Goal: Task Accomplishment & Management: Complete application form

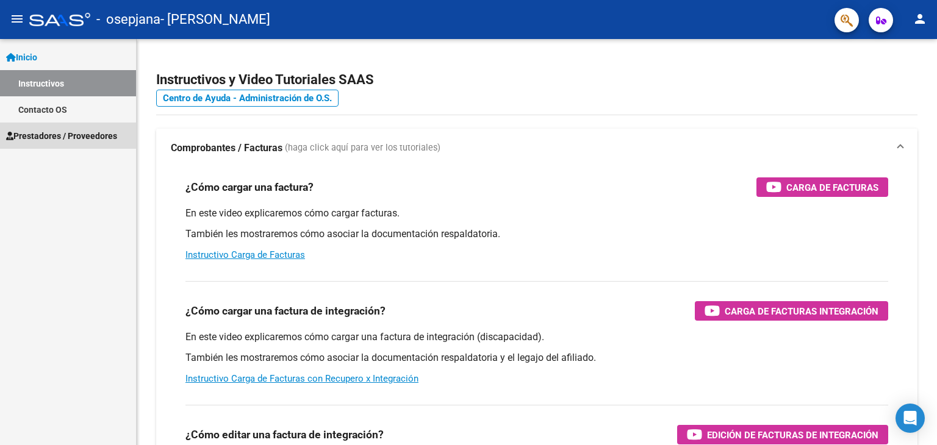
click at [58, 136] on span "Prestadores / Proveedores" at bounding box center [61, 135] width 111 height 13
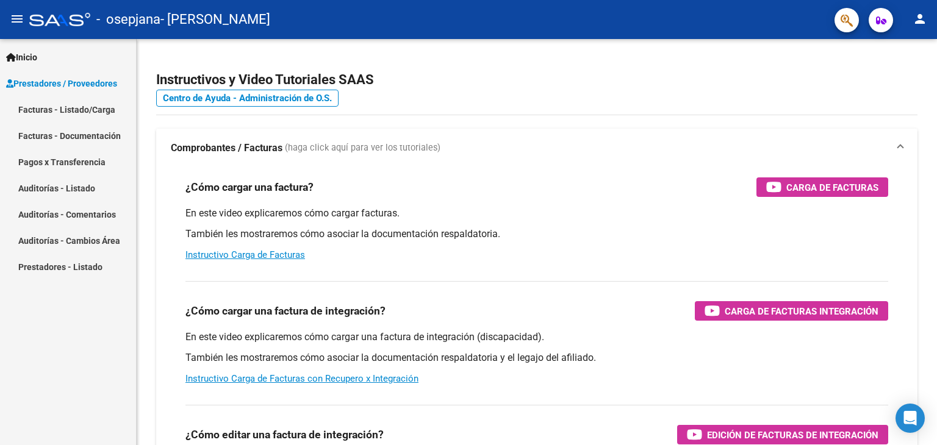
click at [68, 110] on link "Facturas - Listado/Carga" at bounding box center [68, 109] width 136 height 26
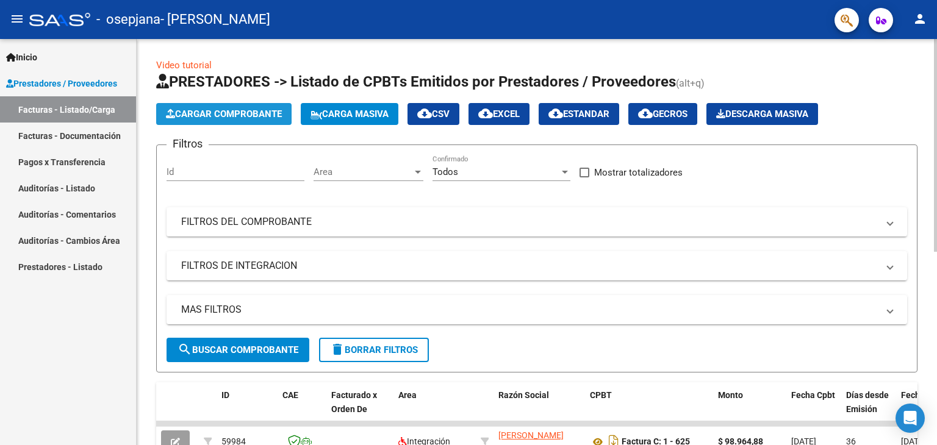
click at [262, 114] on span "Cargar Comprobante" at bounding box center [224, 114] width 116 height 11
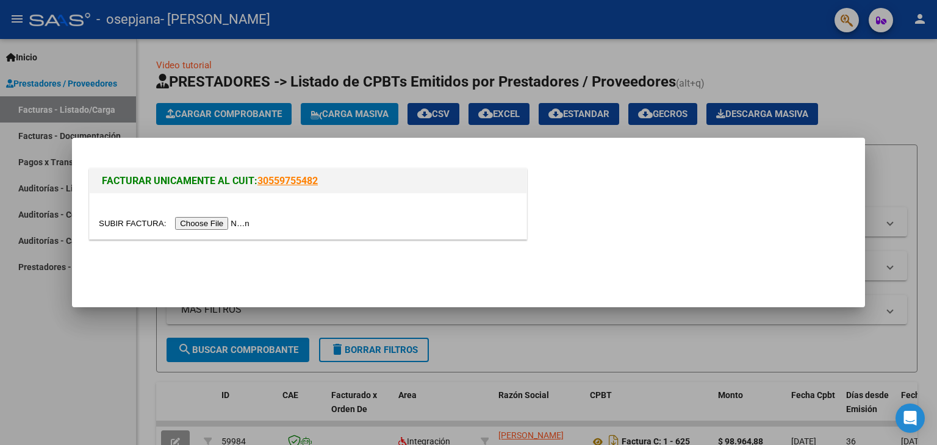
click at [236, 224] on input "file" at bounding box center [176, 223] width 154 height 13
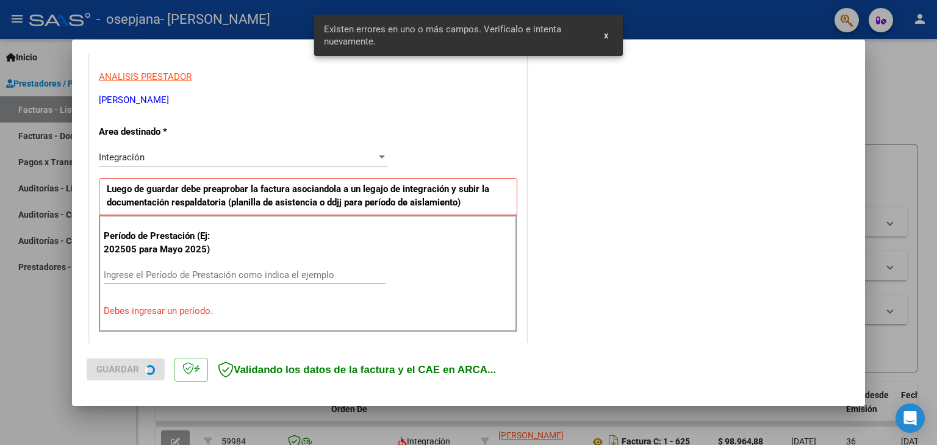
scroll to position [256, 0]
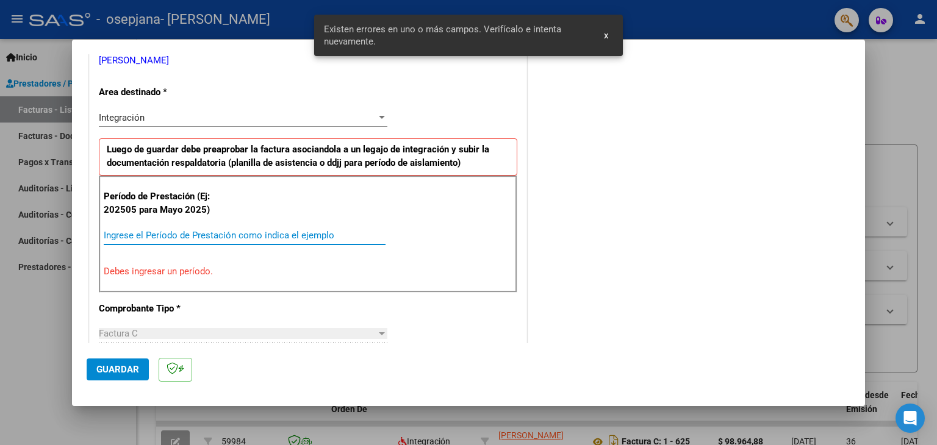
click at [232, 232] on input "Ingrese el Período de Prestación como indica el ejemplo" at bounding box center [245, 235] width 282 height 11
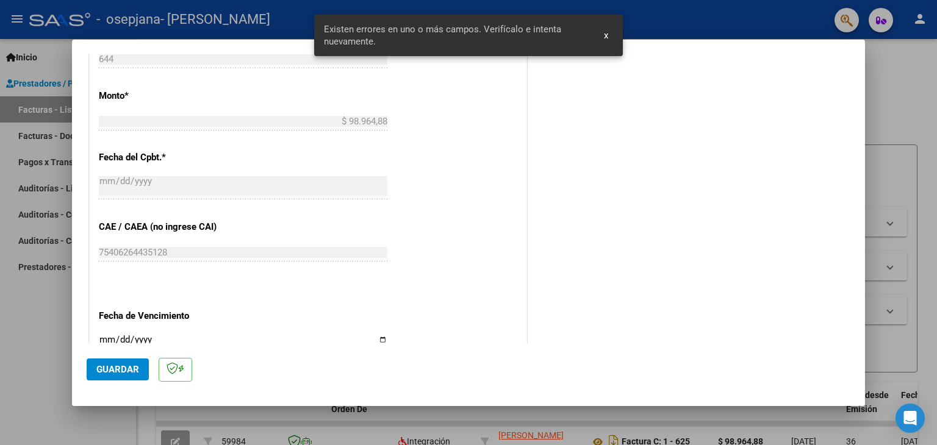
scroll to position [744, 0]
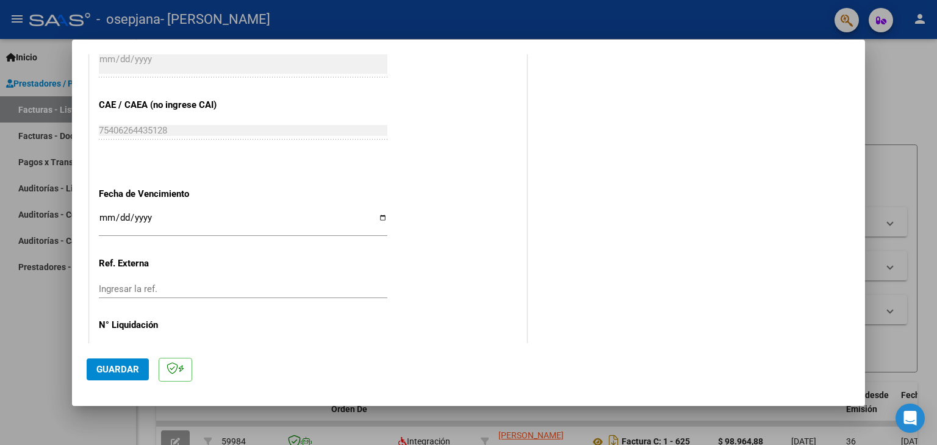
type input "202509"
click at [206, 217] on input "Ingresar la fecha" at bounding box center [243, 223] width 288 height 20
click at [375, 213] on input "Ingresar la fecha" at bounding box center [243, 223] width 288 height 20
type input "[DATE]"
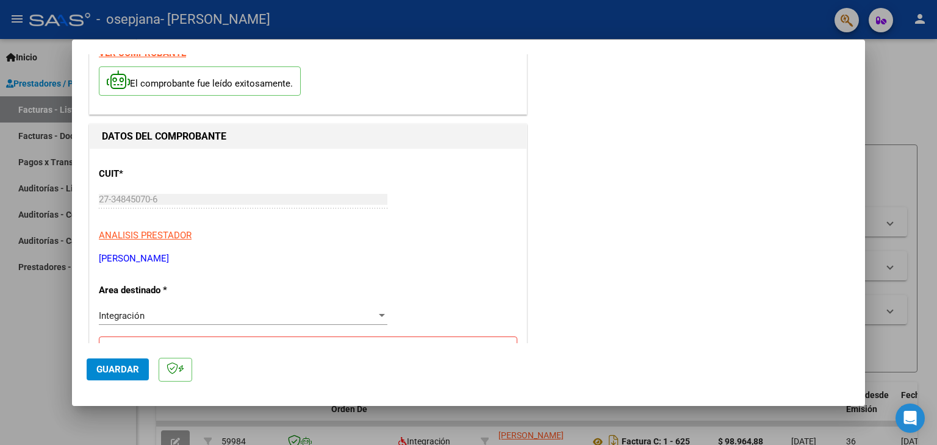
scroll to position [51, 0]
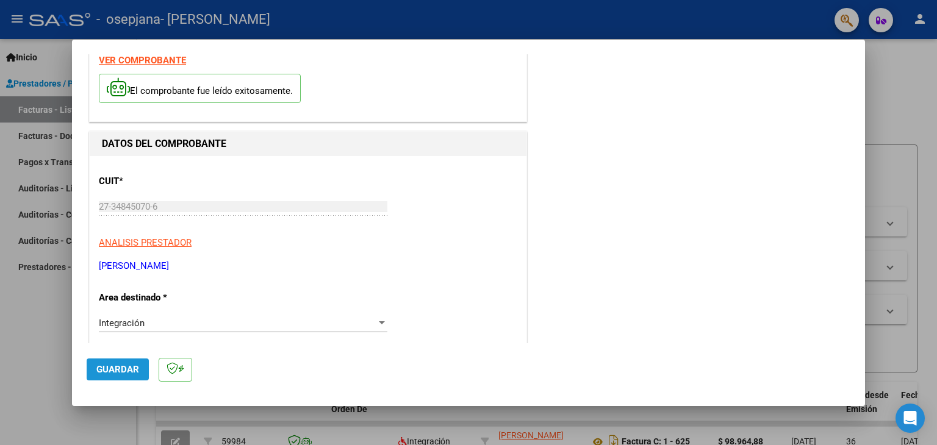
click at [115, 371] on span "Guardar" at bounding box center [117, 369] width 43 height 11
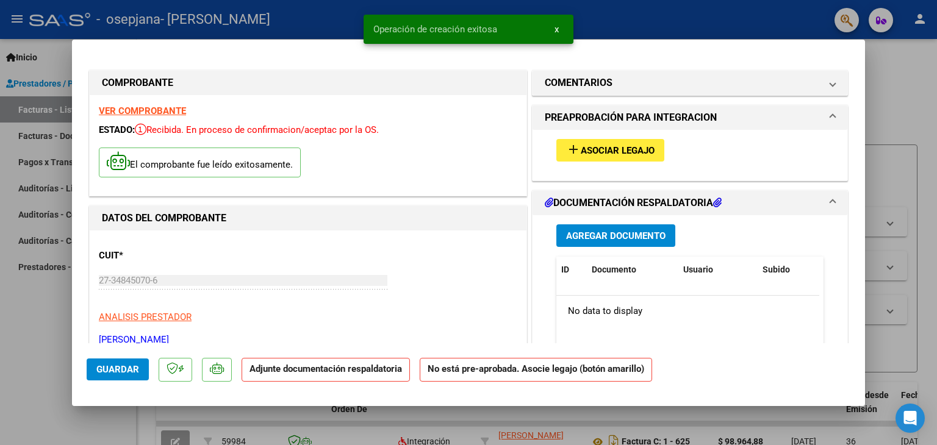
click at [615, 150] on span "Asociar Legajo" at bounding box center [618, 150] width 74 height 11
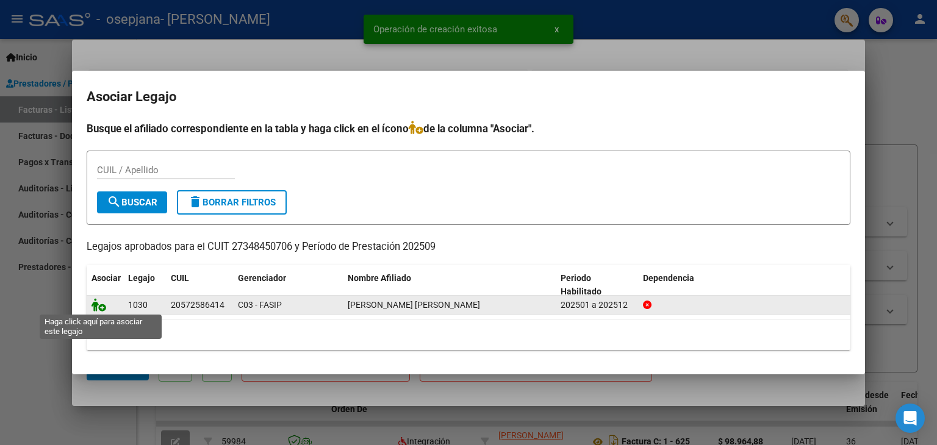
click at [95, 306] on icon at bounding box center [98, 304] width 15 height 13
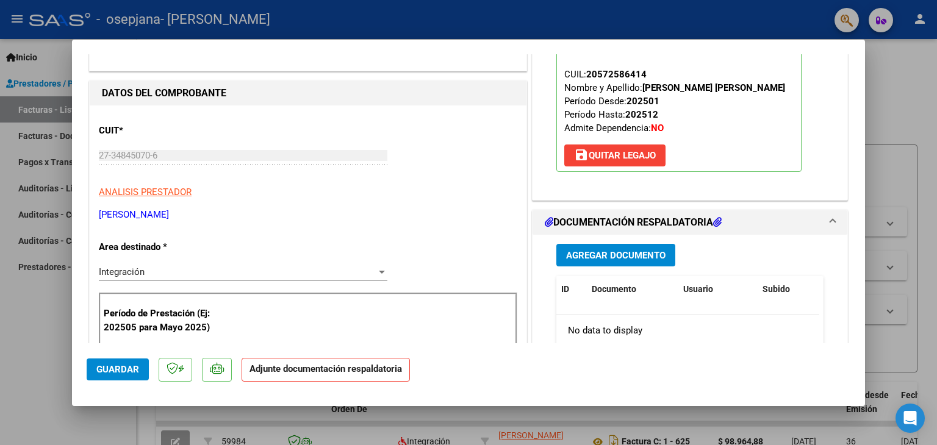
scroll to position [305, 0]
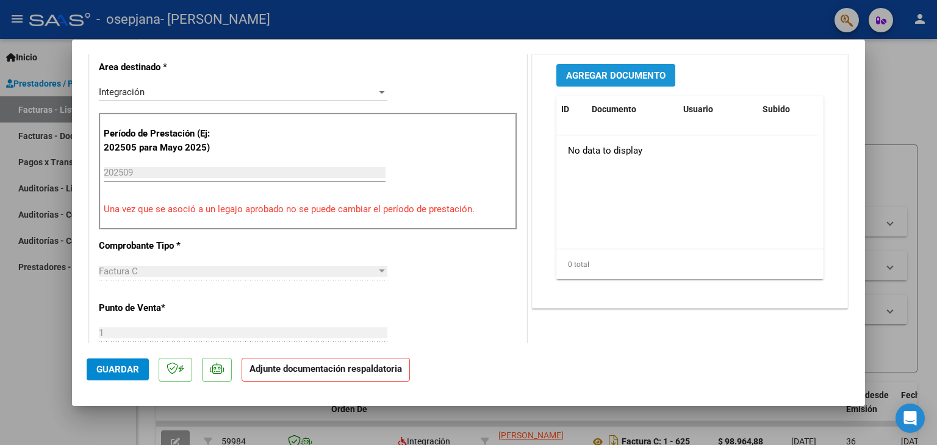
click at [627, 81] on span "Agregar Documento" at bounding box center [615, 75] width 99 height 11
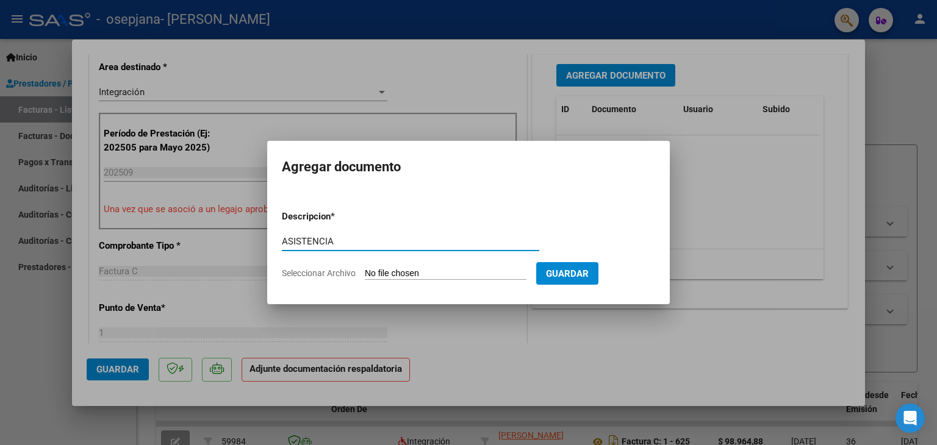
type input "ASISTENCIA"
click at [404, 276] on input "Seleccionar Archivo" at bounding box center [446, 274] width 162 height 12
type input "C:\fakepath\BRIZUELA PSP SEP.pdf"
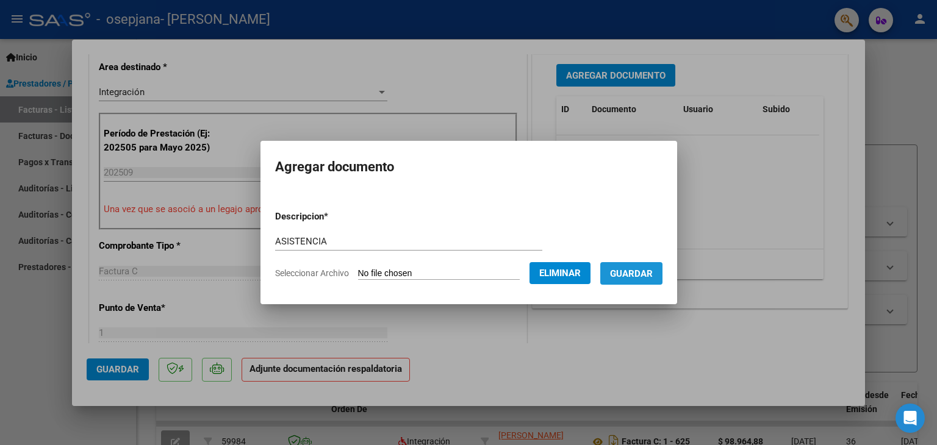
click at [637, 274] on span "Guardar" at bounding box center [631, 273] width 43 height 11
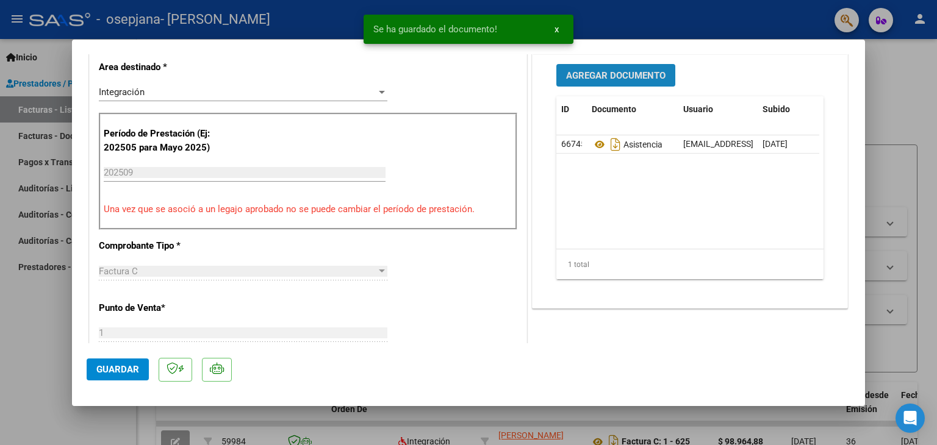
click at [653, 80] on button "Agregar Documento" at bounding box center [615, 75] width 119 height 23
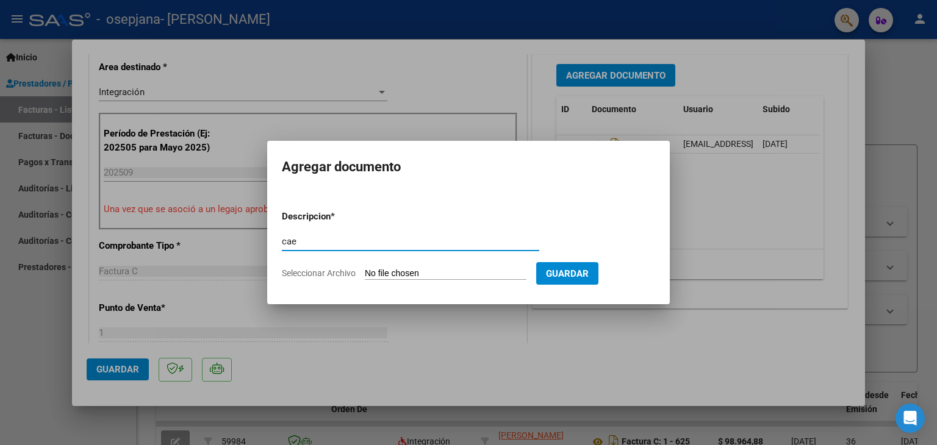
type input "cae"
click at [400, 274] on input "Seleccionar Archivo" at bounding box center [446, 274] width 162 height 12
type input "C:\fakepath\cae brizuela.pdf"
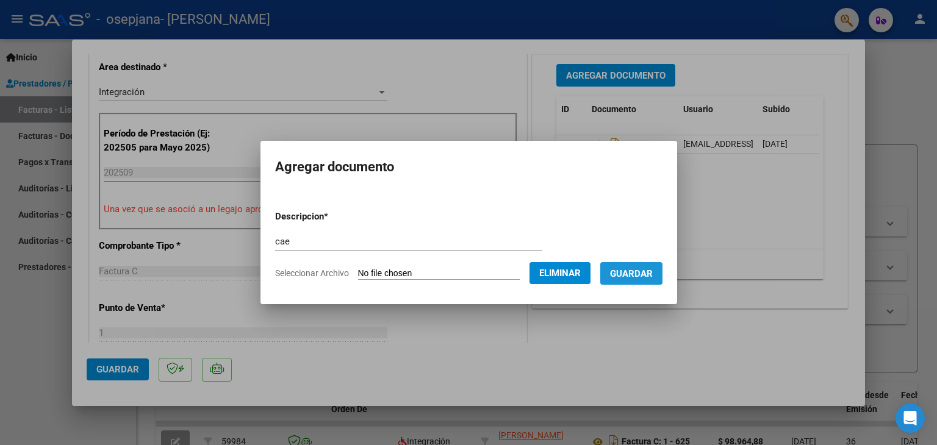
click at [641, 271] on span "Guardar" at bounding box center [631, 273] width 43 height 11
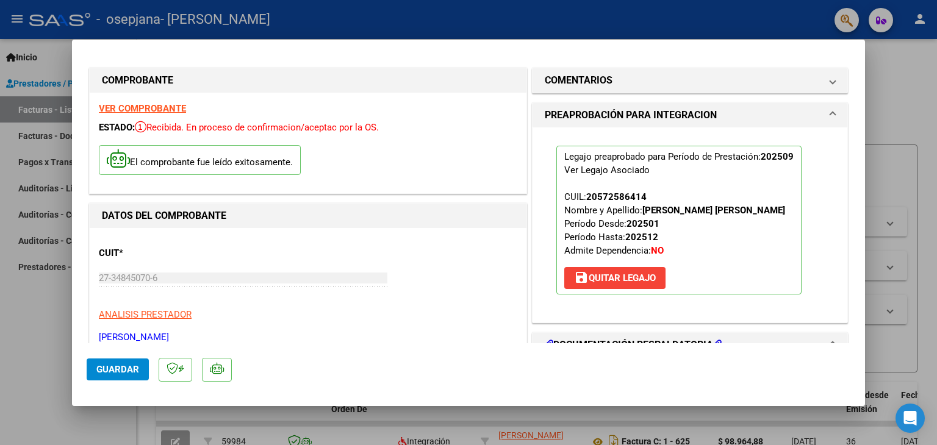
scroll to position [0, 0]
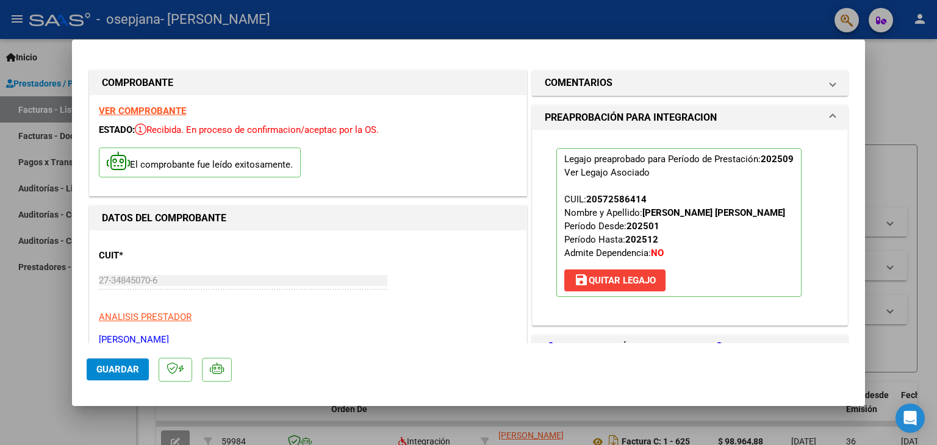
click at [105, 371] on span "Guardar" at bounding box center [117, 369] width 43 height 11
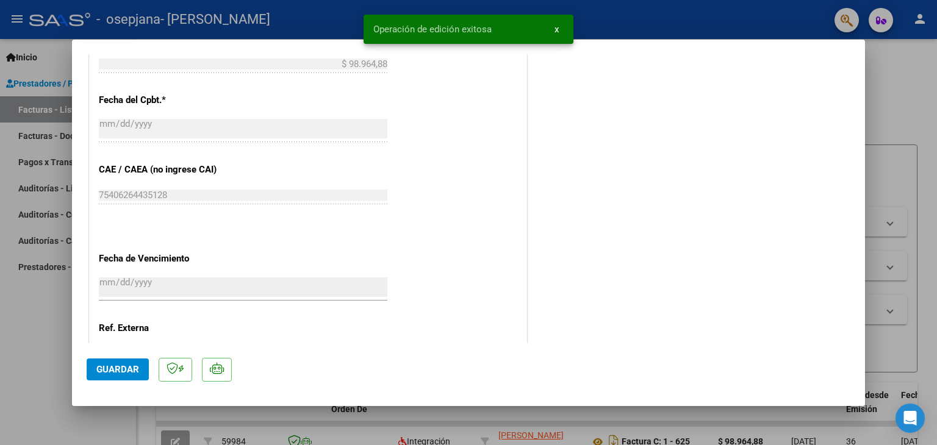
scroll to position [732, 0]
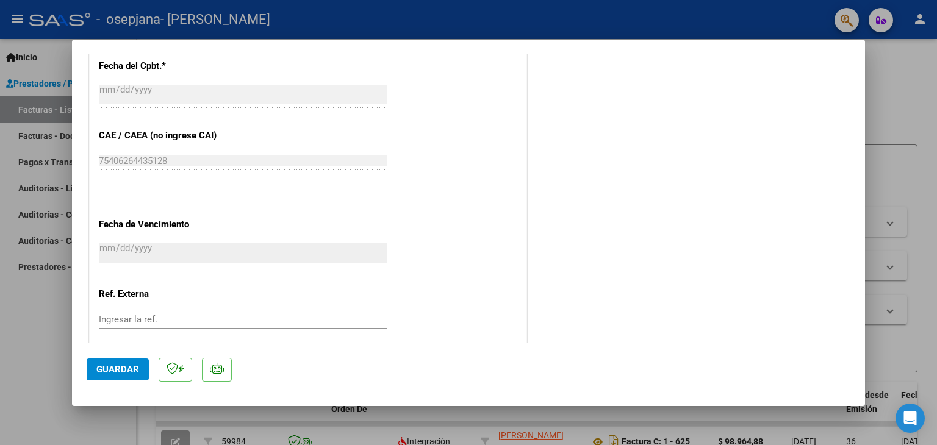
click at [111, 360] on button "Guardar" at bounding box center [118, 370] width 62 height 22
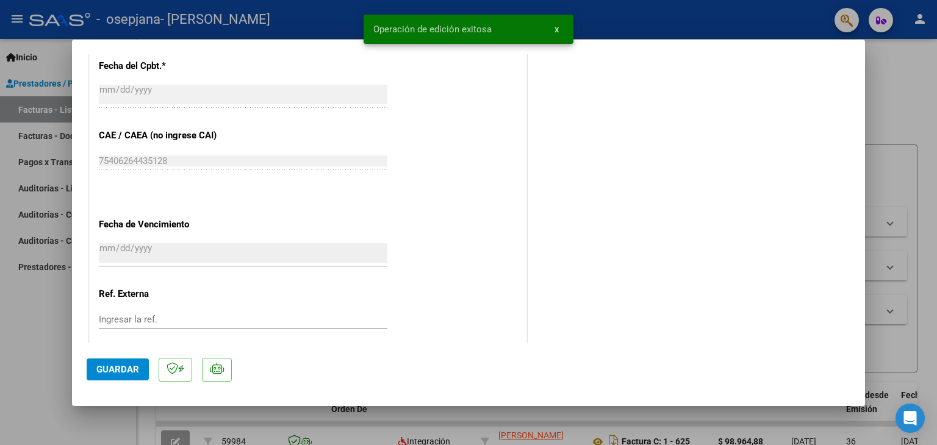
click at [52, 334] on div at bounding box center [468, 222] width 937 height 445
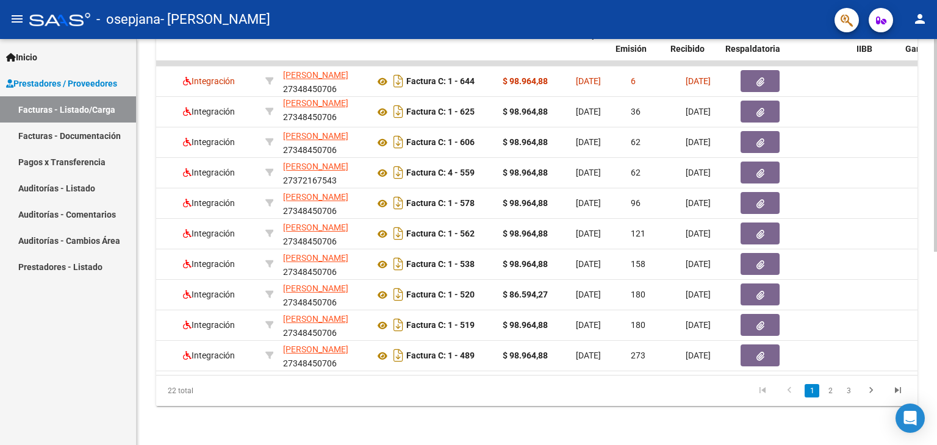
scroll to position [0, 234]
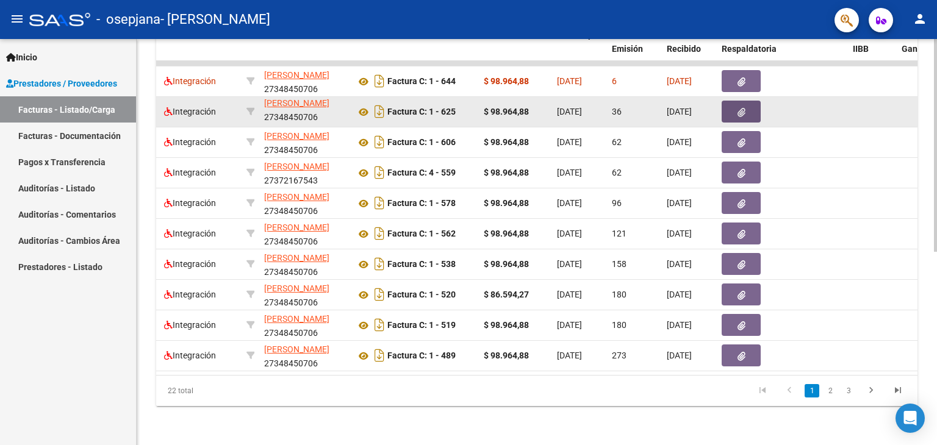
click at [742, 108] on icon "button" at bounding box center [741, 112] width 8 height 9
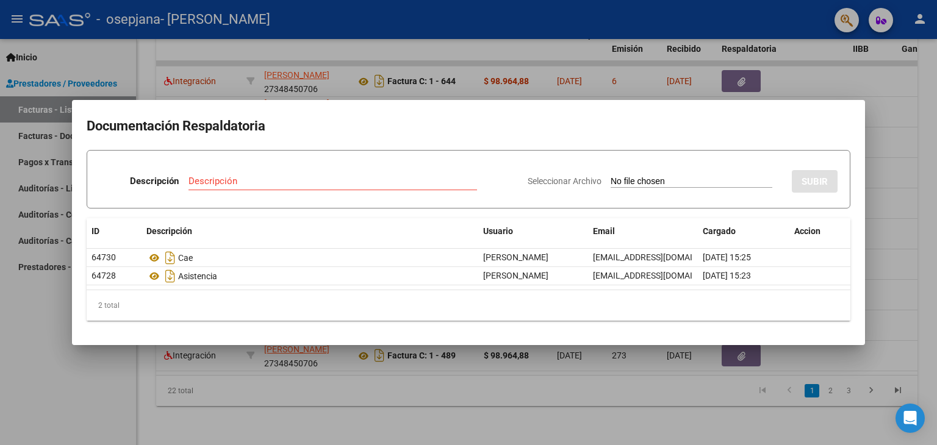
click at [859, 79] on div at bounding box center [468, 222] width 937 height 445
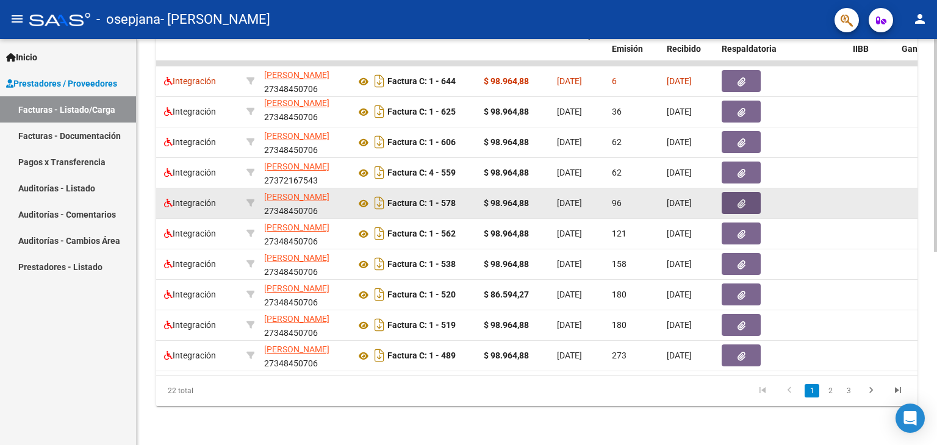
click at [744, 198] on span "button" at bounding box center [741, 203] width 8 height 11
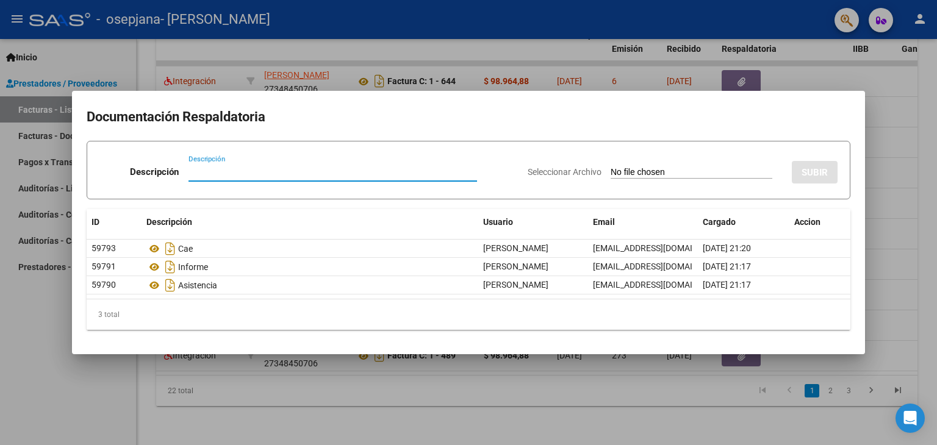
click at [715, 66] on div at bounding box center [468, 222] width 937 height 445
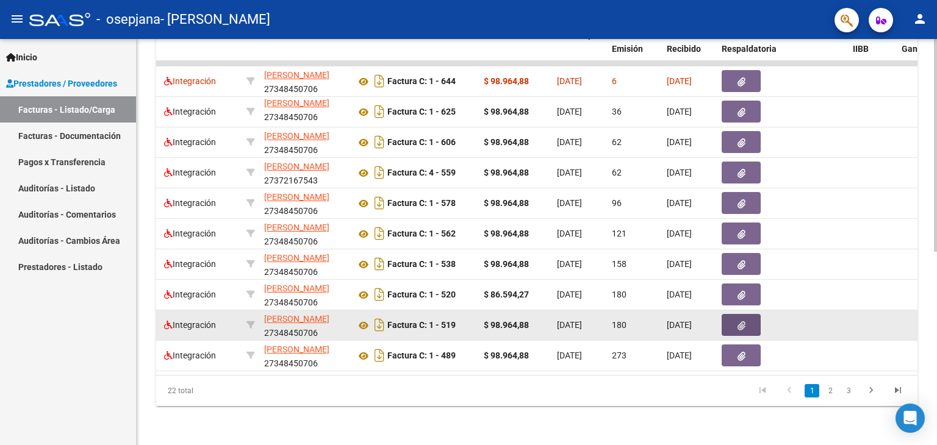
click at [743, 321] on icon "button" at bounding box center [741, 325] width 8 height 9
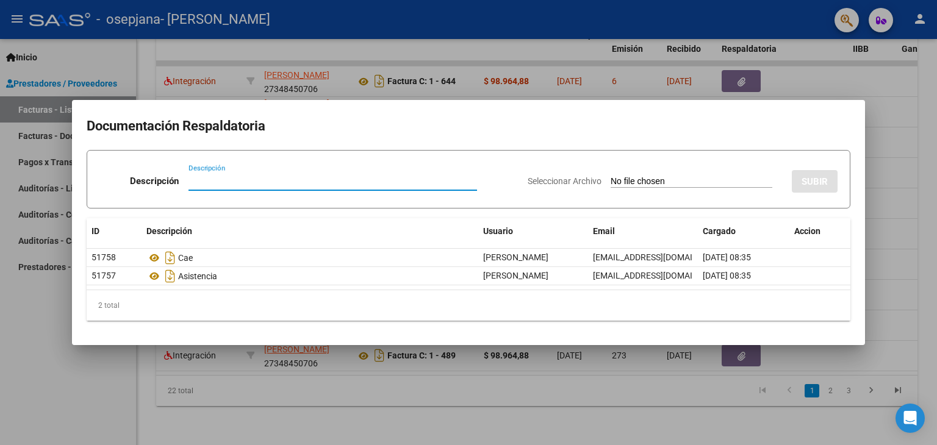
click at [576, 47] on div at bounding box center [468, 222] width 937 height 445
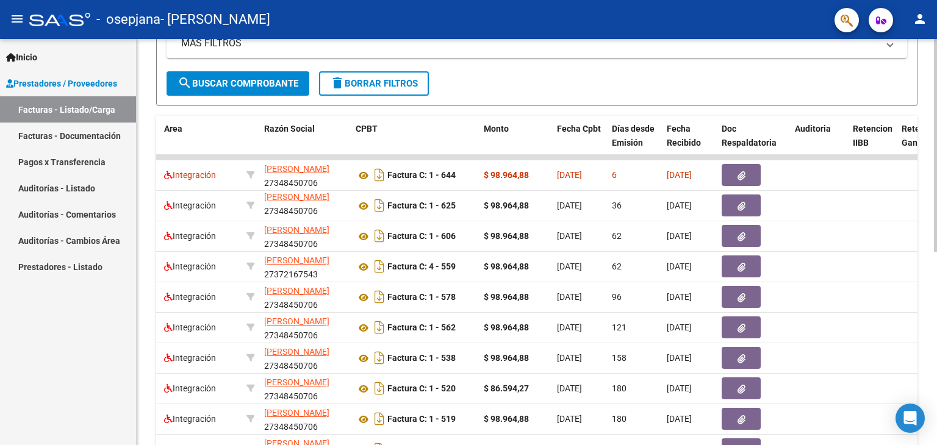
scroll to position [63, 0]
